Goal: Go to known website: Access a specific website the user already knows

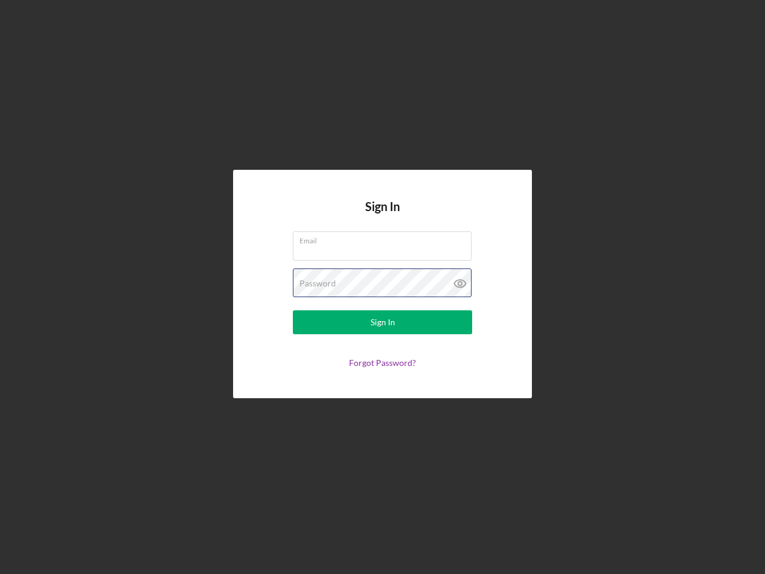
click at [383, 287] on div "Password" at bounding box center [382, 283] width 179 height 30
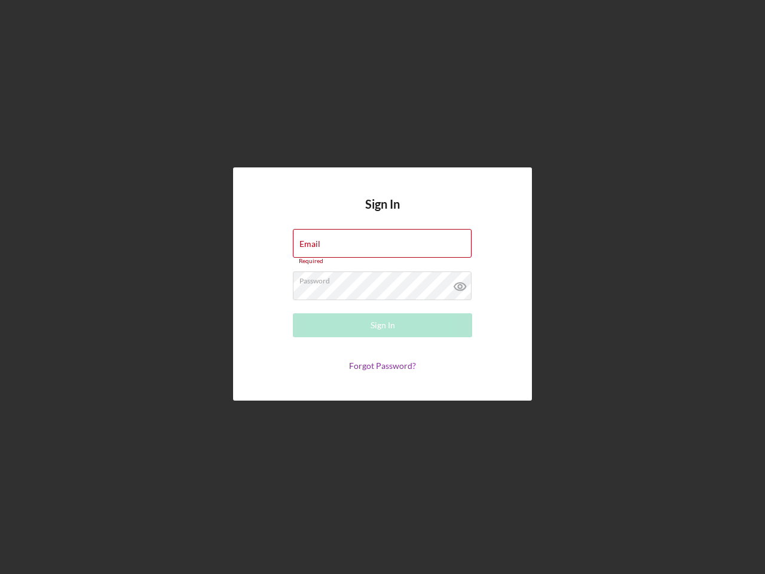
click at [460, 283] on icon at bounding box center [460, 286] width 30 height 30
